Goal: Information Seeking & Learning: Learn about a topic

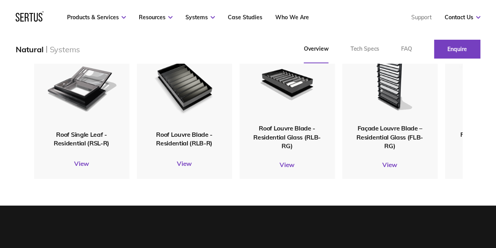
scroll to position [902, 0]
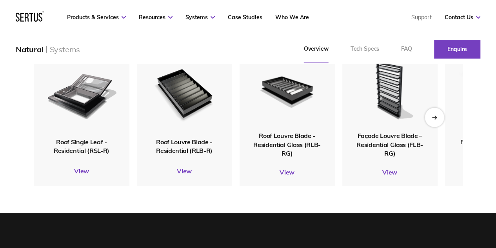
click at [435, 117] on icon "Next slide" at bounding box center [434, 117] width 4 height 0
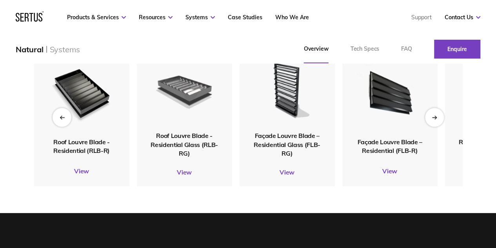
click at [184, 116] on img at bounding box center [183, 89] width 75 height 83
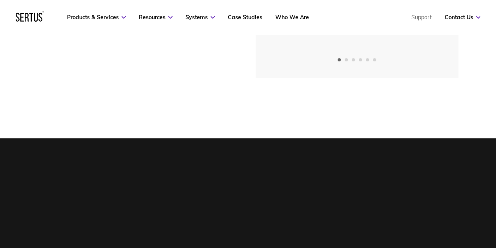
scroll to position [39, 0]
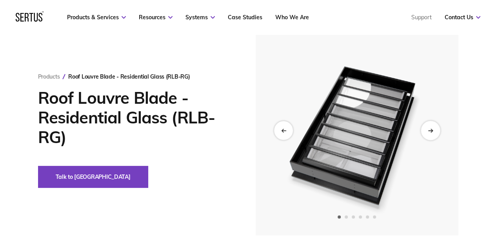
click at [436, 130] on div "Next slide" at bounding box center [430, 129] width 19 height 19
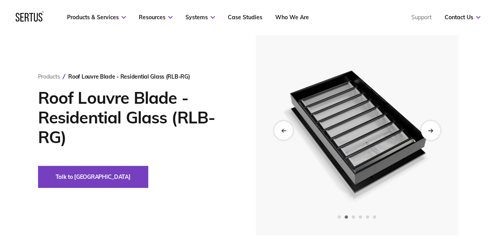
click at [435, 130] on div "Next slide" at bounding box center [430, 129] width 19 height 19
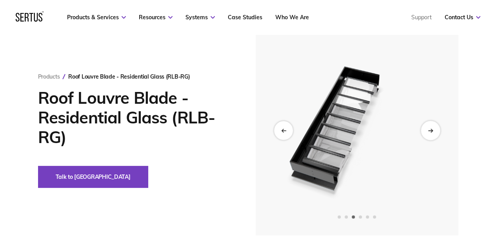
click at [435, 130] on div "Next slide" at bounding box center [430, 129] width 19 height 19
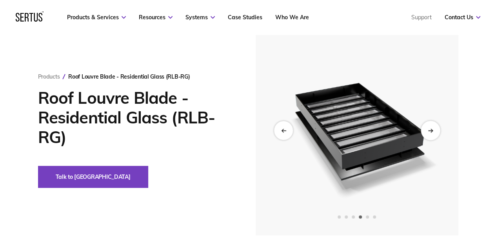
click at [435, 130] on div "Next slide" at bounding box center [430, 129] width 19 height 19
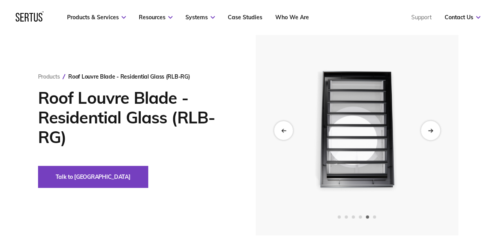
click at [435, 130] on div "Next slide" at bounding box center [430, 129] width 19 height 19
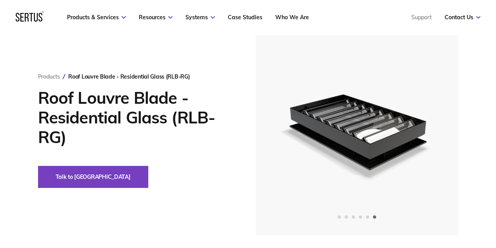
scroll to position [902, 0]
